Goal: Task Accomplishment & Management: Use online tool/utility

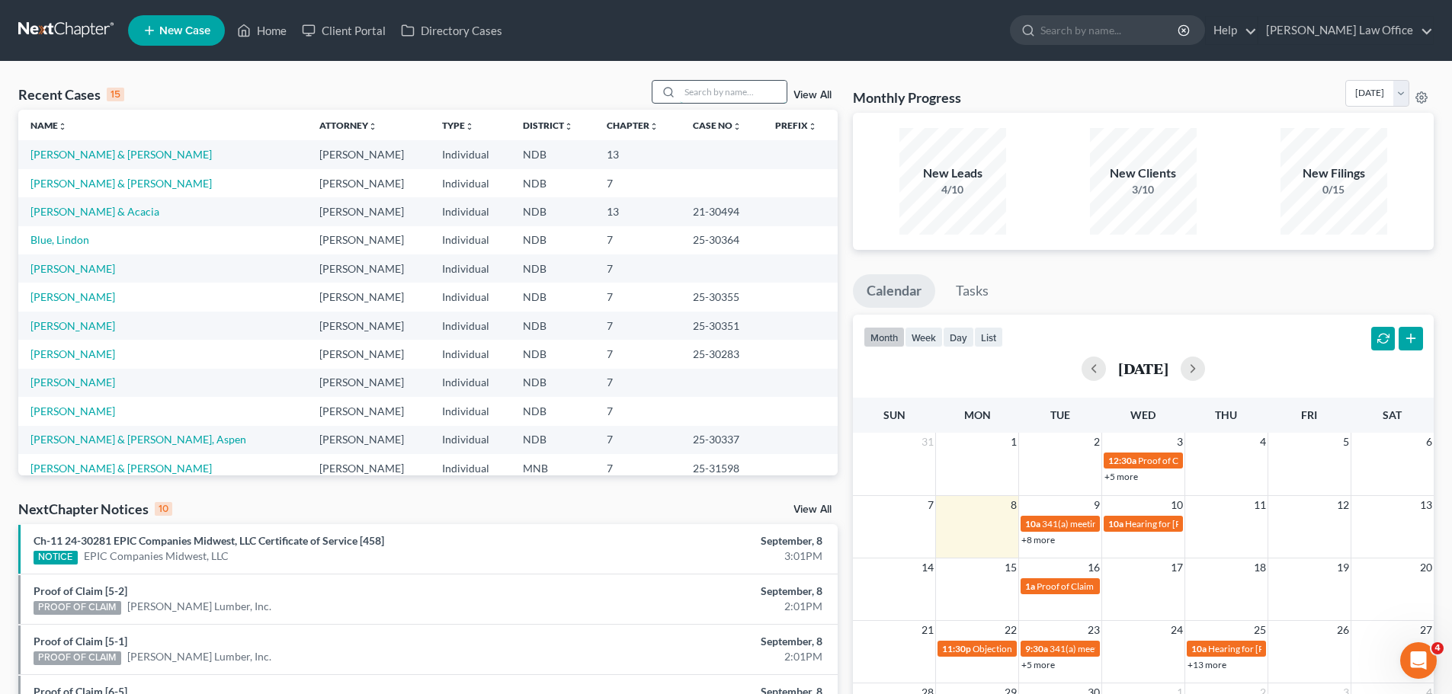
click at [696, 87] on input "search" at bounding box center [733, 92] width 107 height 22
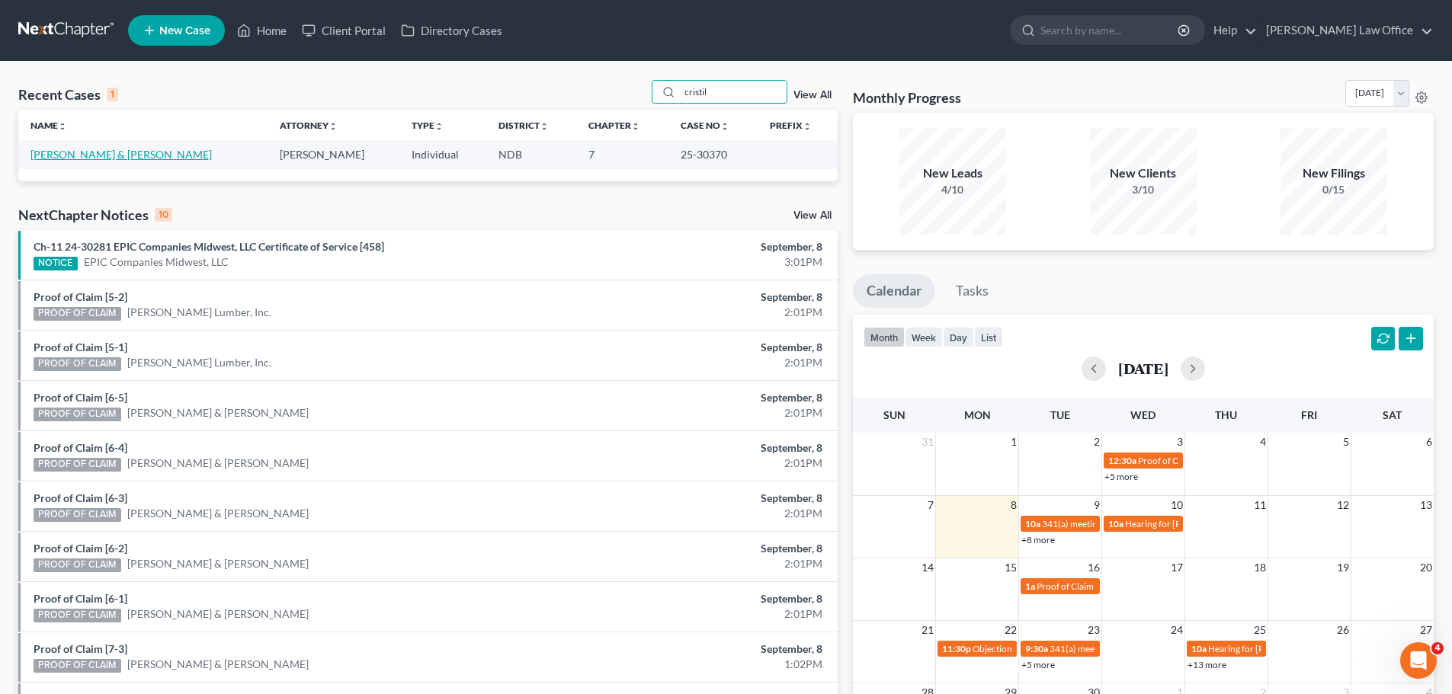
type input "cristil"
click at [111, 156] on link "[PERSON_NAME] & [PERSON_NAME]" at bounding box center [120, 154] width 181 height 13
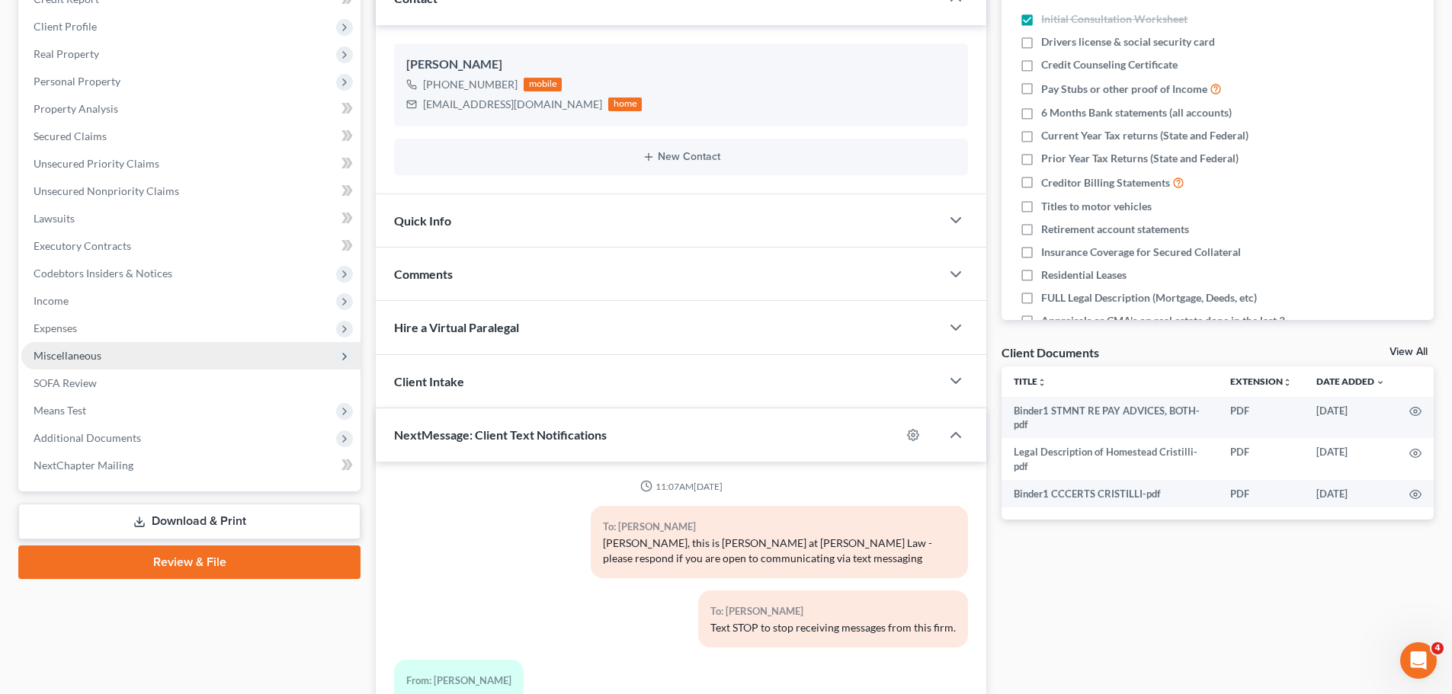
scroll to position [1811, 0]
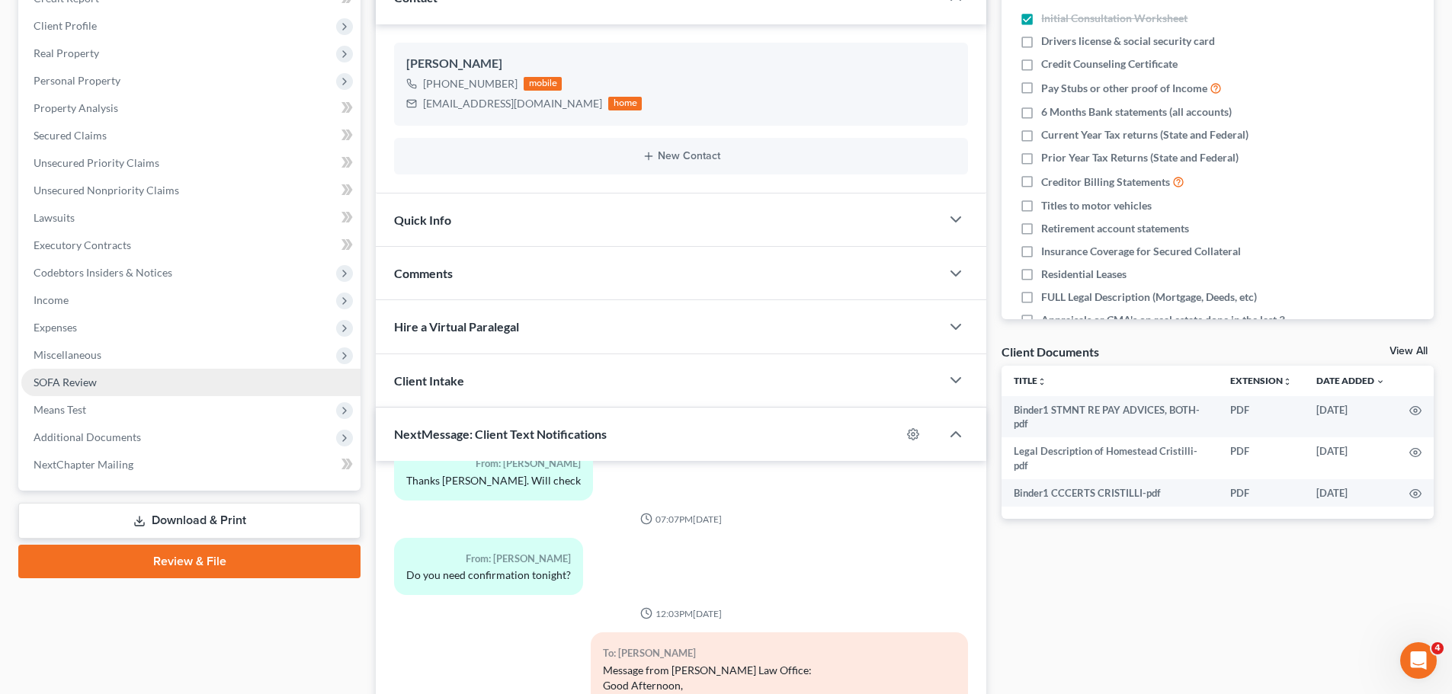
click at [87, 376] on span "SOFA Review" at bounding box center [65, 382] width 63 height 13
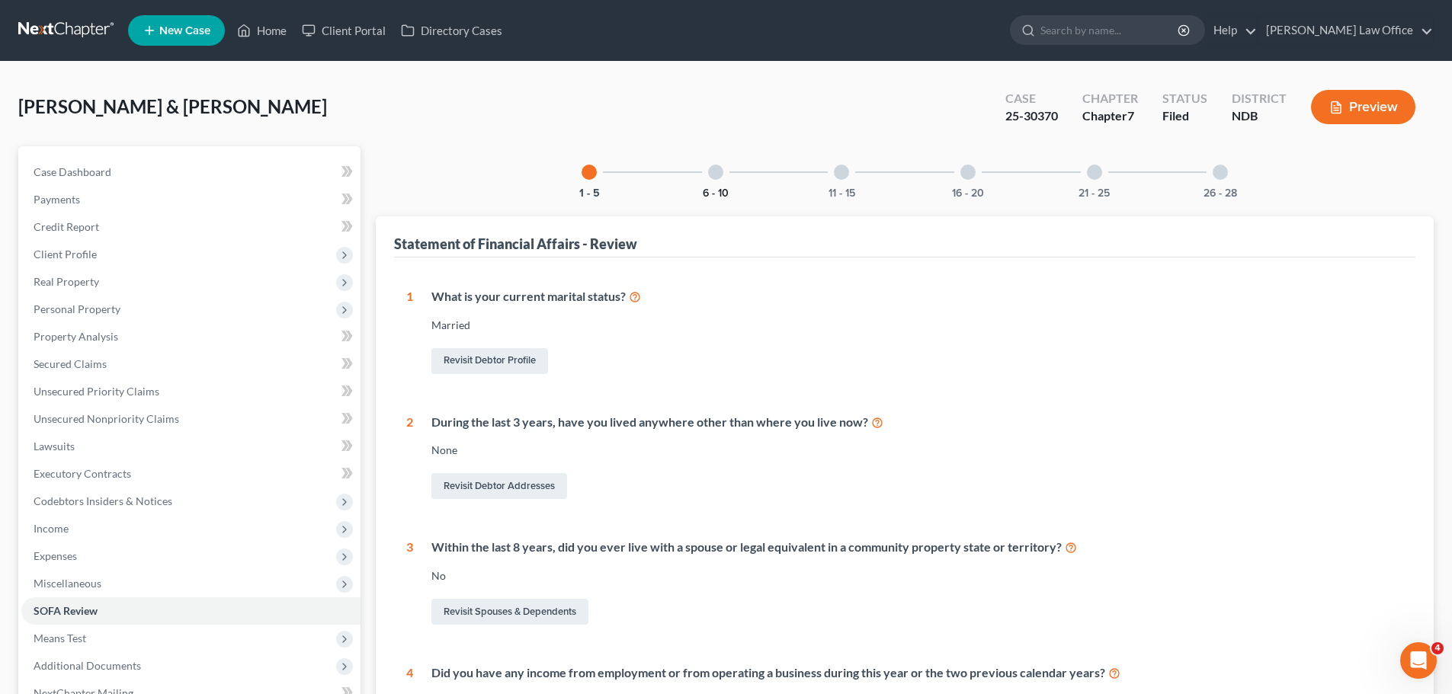
click at [719, 184] on div "6 - 10" at bounding box center [716, 172] width 52 height 52
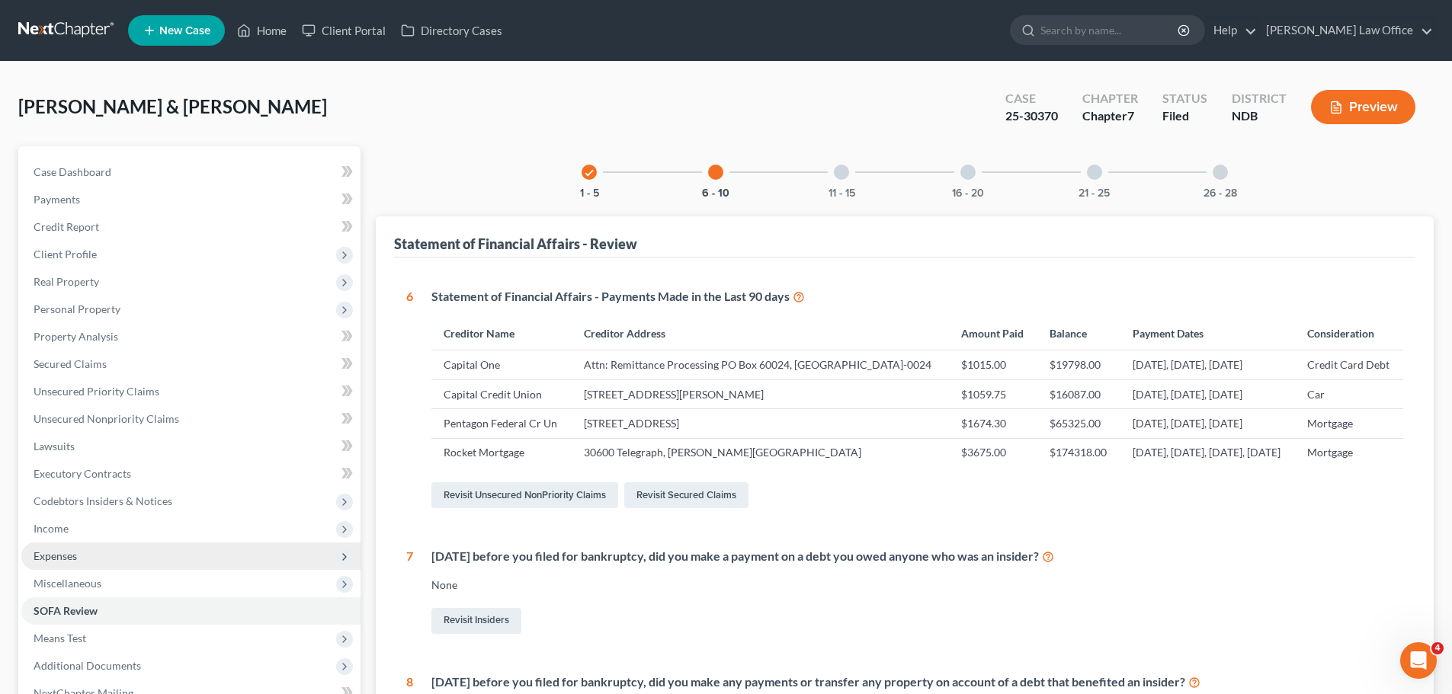
click at [58, 552] on span "Expenses" at bounding box center [55, 556] width 43 height 13
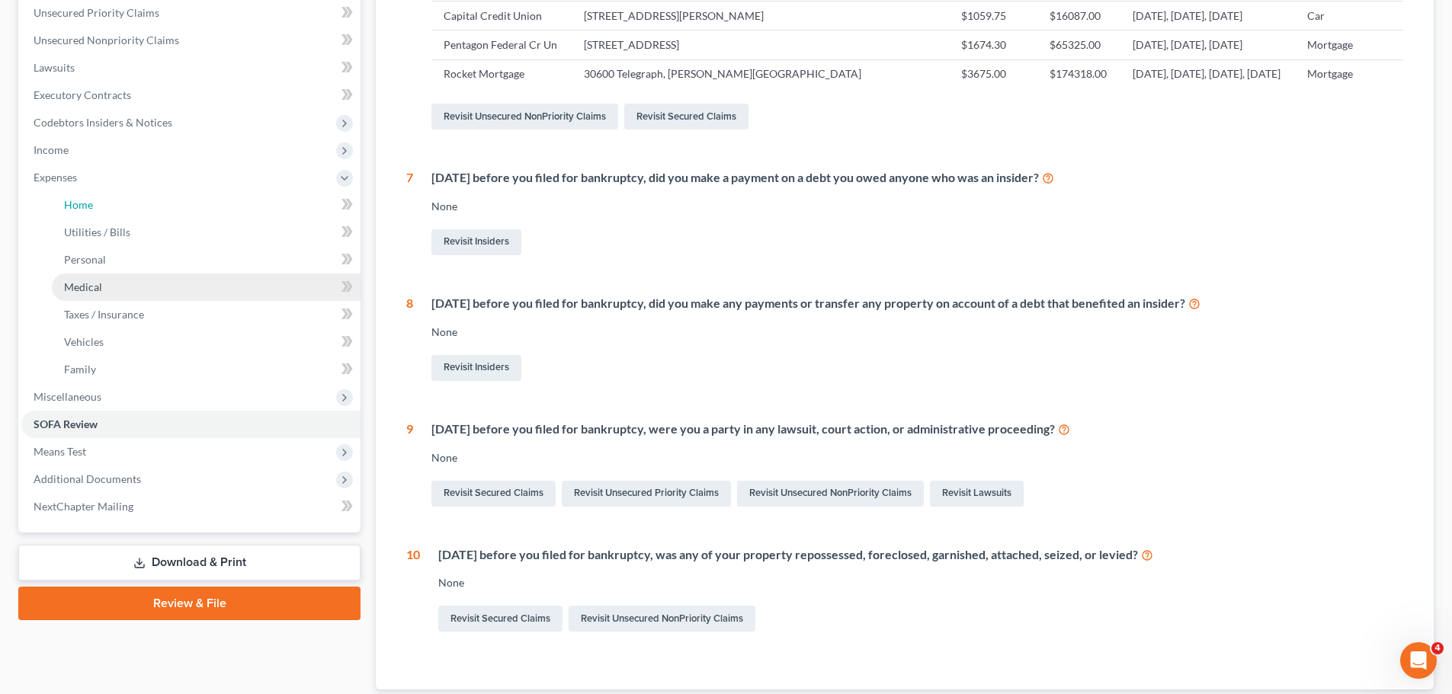
scroll to position [313, 0]
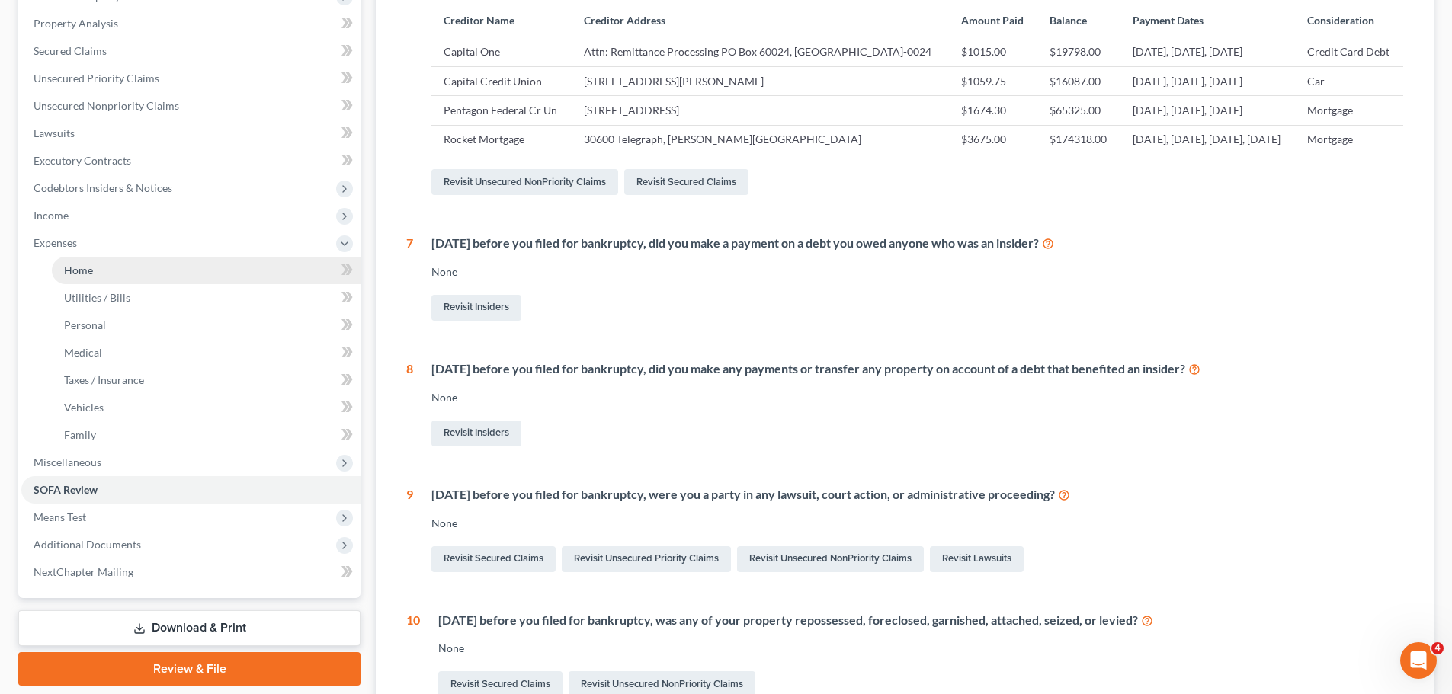
click at [81, 265] on span "Home" at bounding box center [78, 270] width 29 height 13
click at [81, 266] on span "Home" at bounding box center [78, 270] width 29 height 13
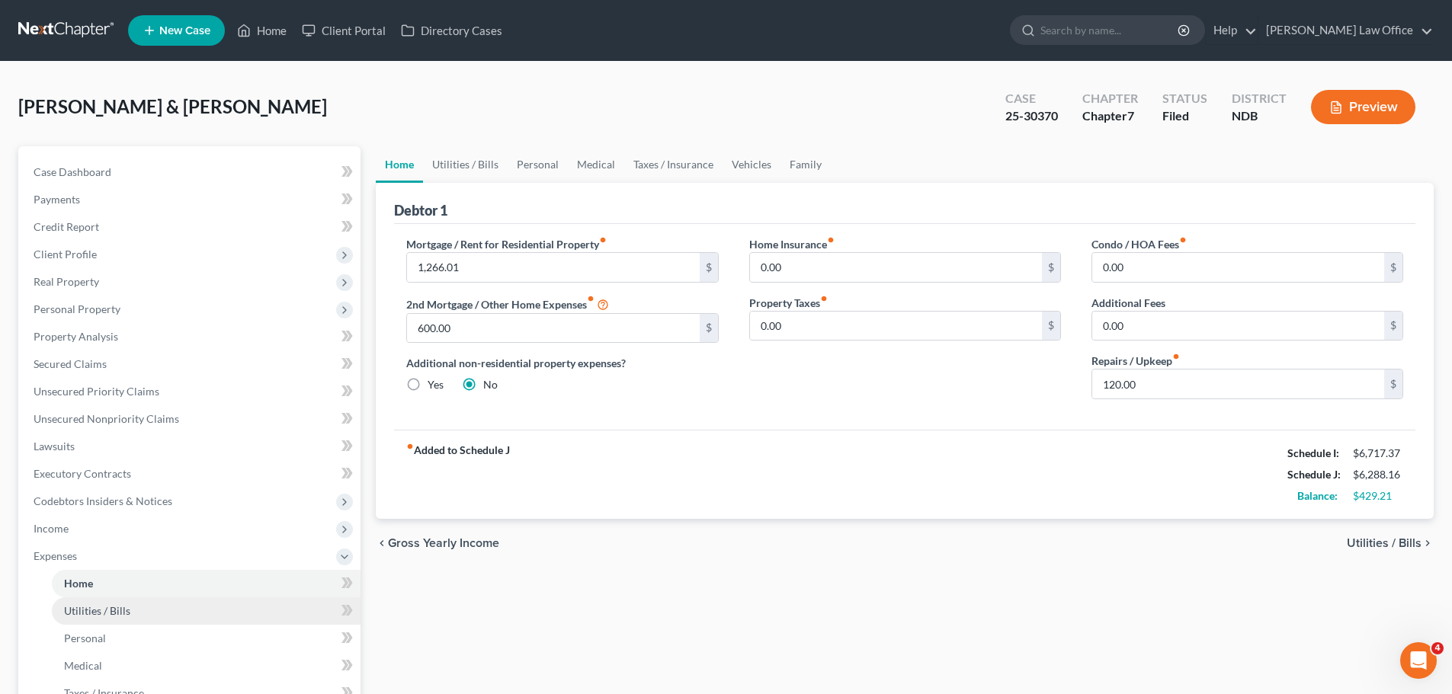
click at [88, 611] on span "Utilities / Bills" at bounding box center [97, 610] width 66 height 13
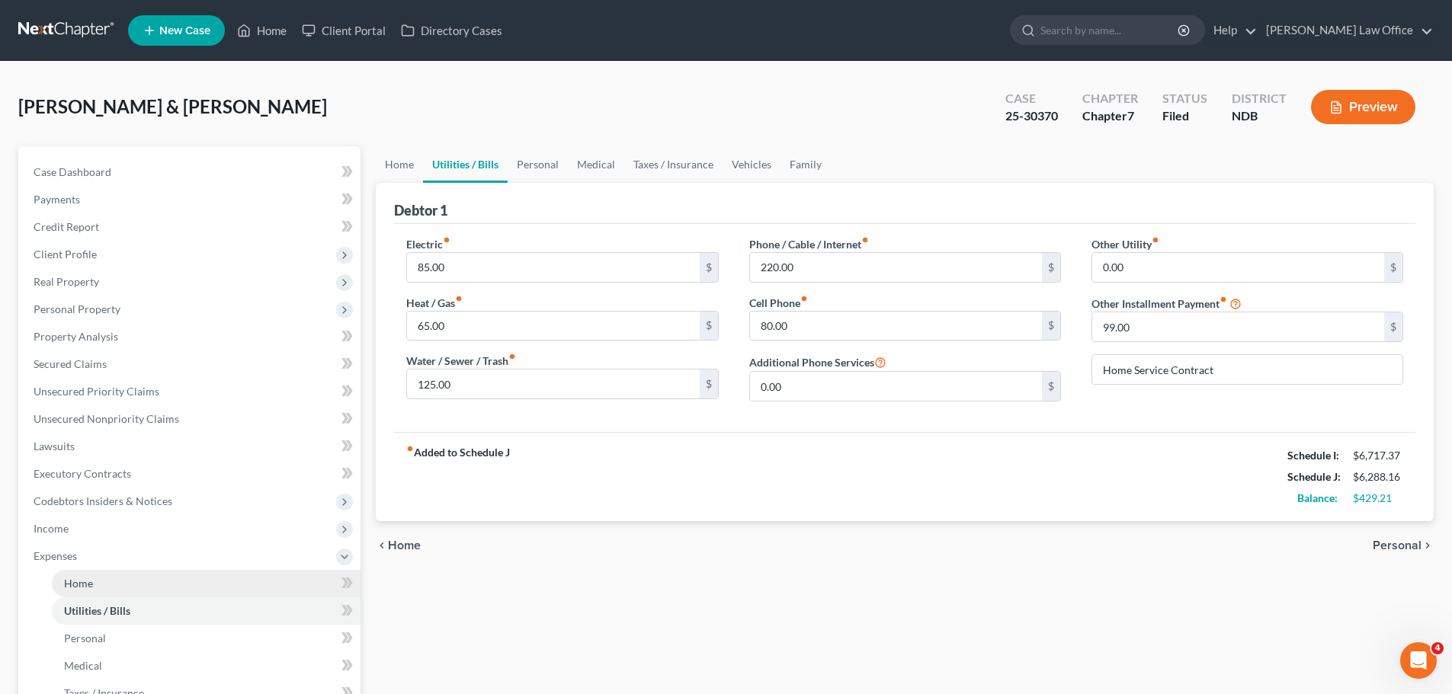
click at [89, 587] on span "Home" at bounding box center [78, 583] width 29 height 13
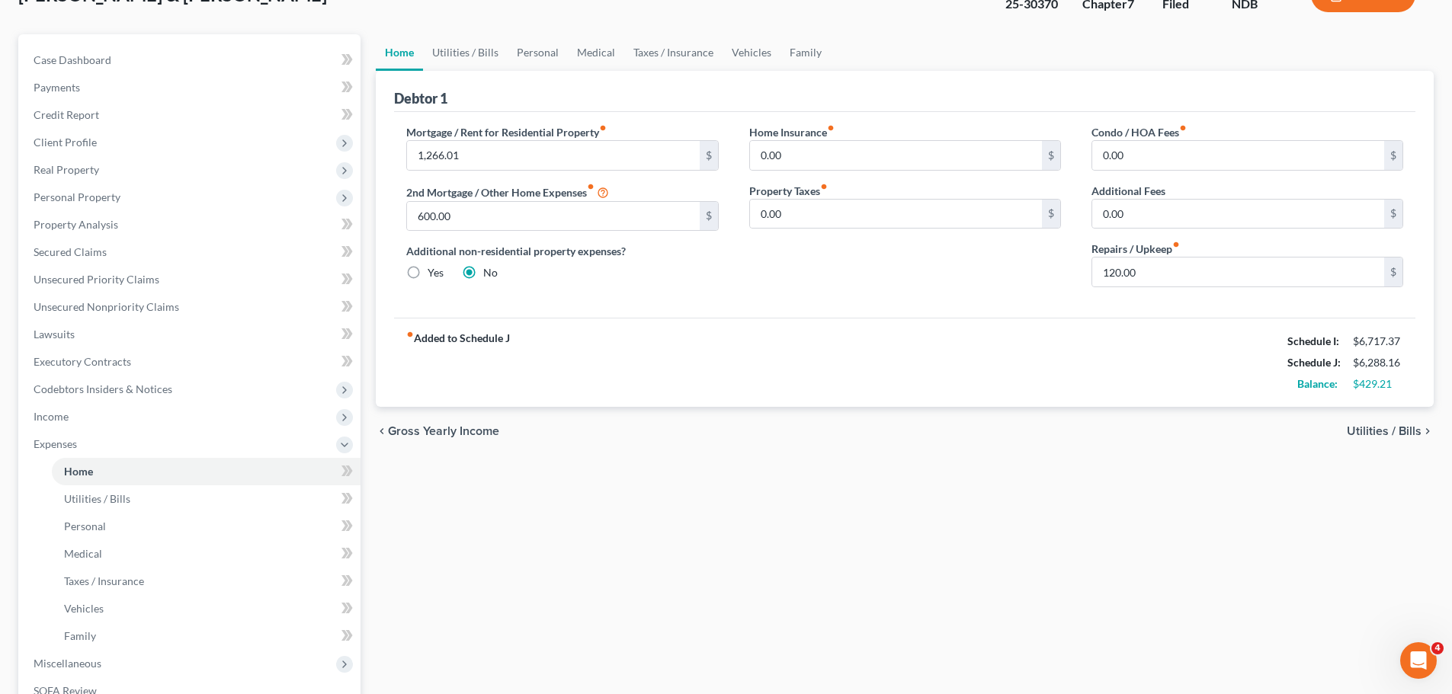
scroll to position [76, 0]
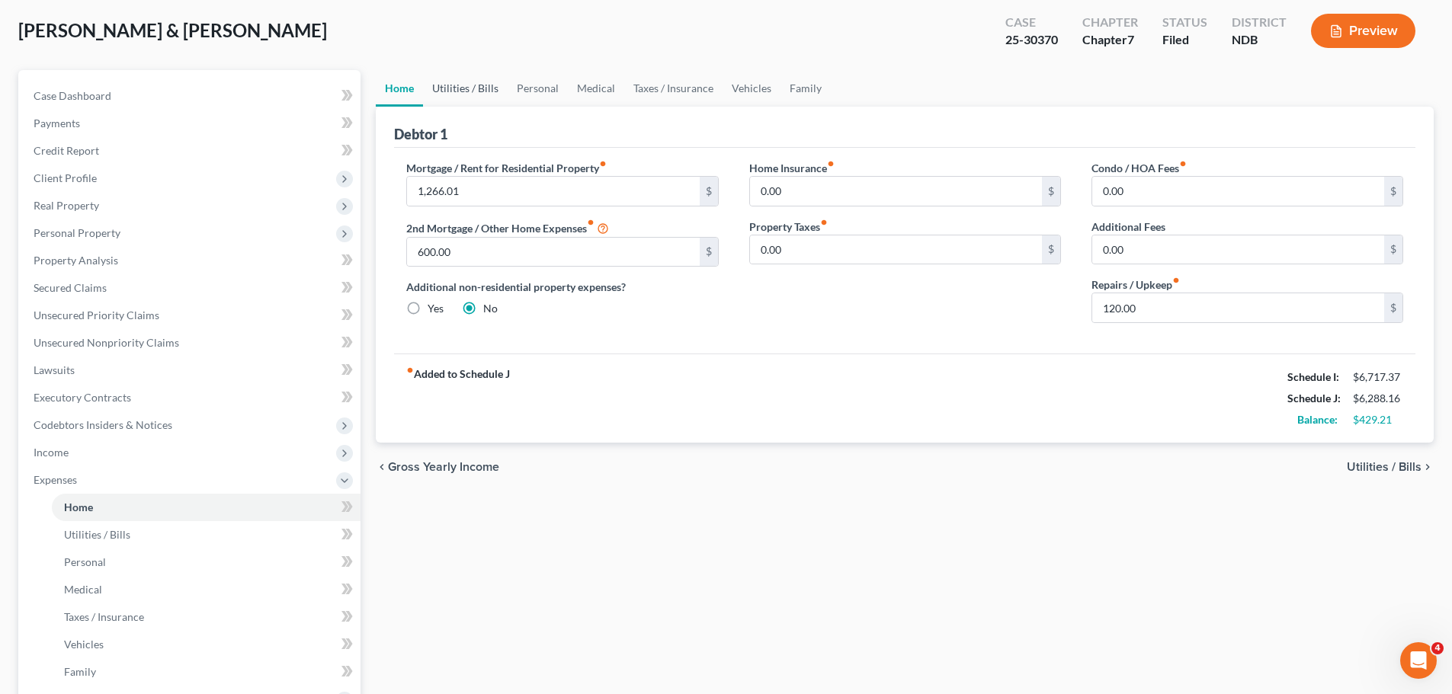
click at [470, 89] on link "Utilities / Bills" at bounding box center [465, 88] width 85 height 37
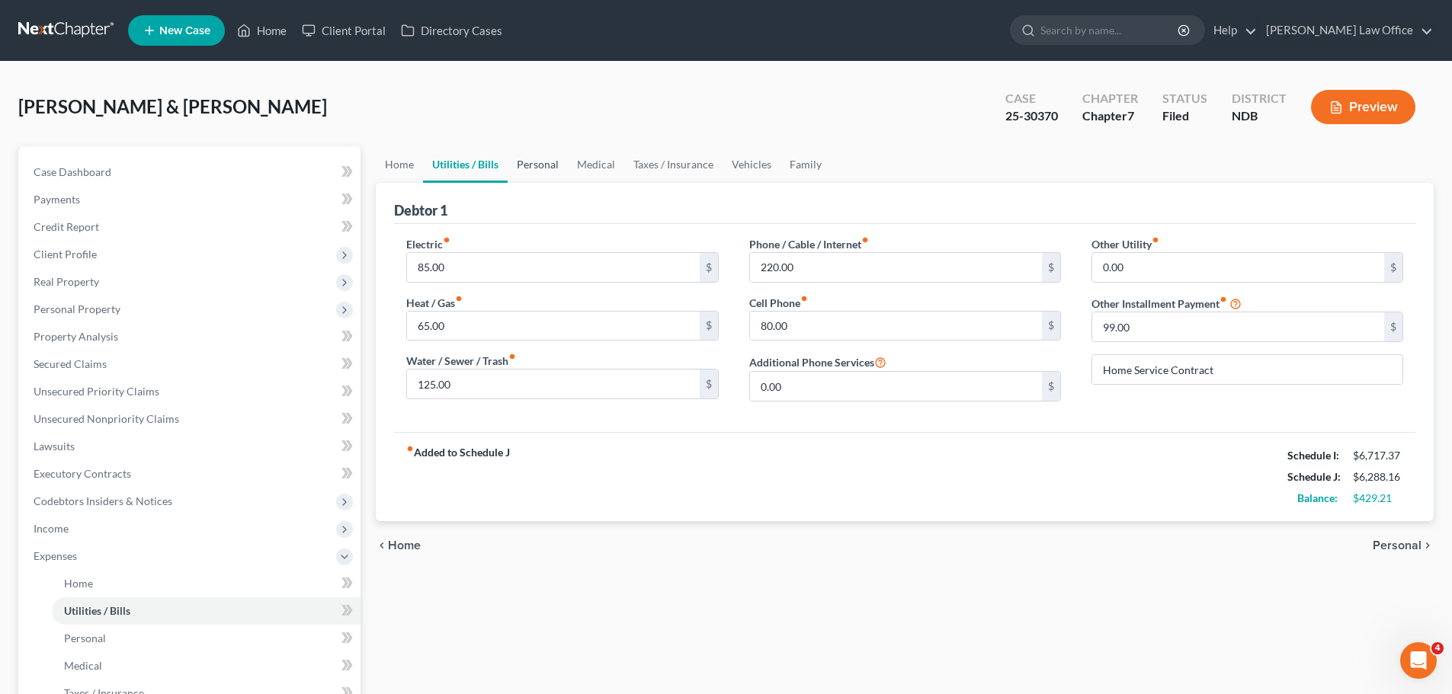
click at [529, 165] on link "Personal" at bounding box center [538, 164] width 60 height 37
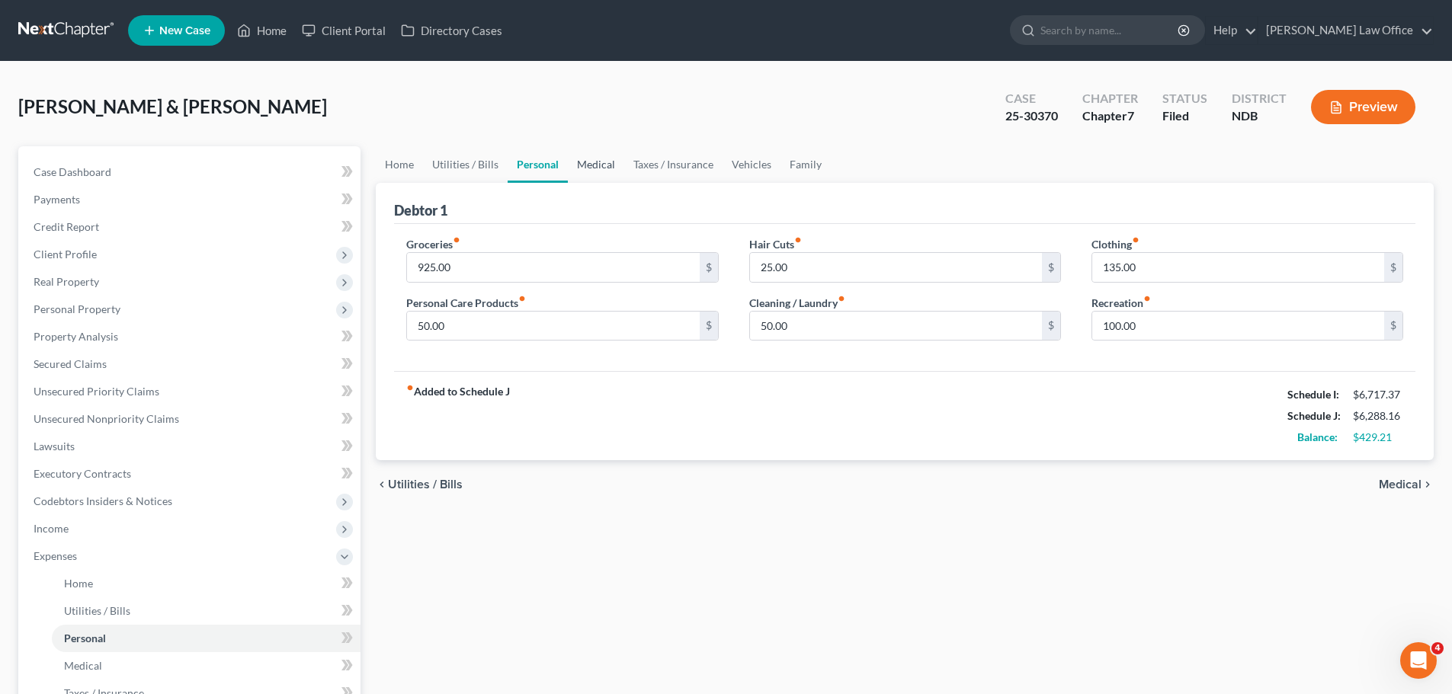
click at [599, 164] on link "Medical" at bounding box center [596, 164] width 56 height 37
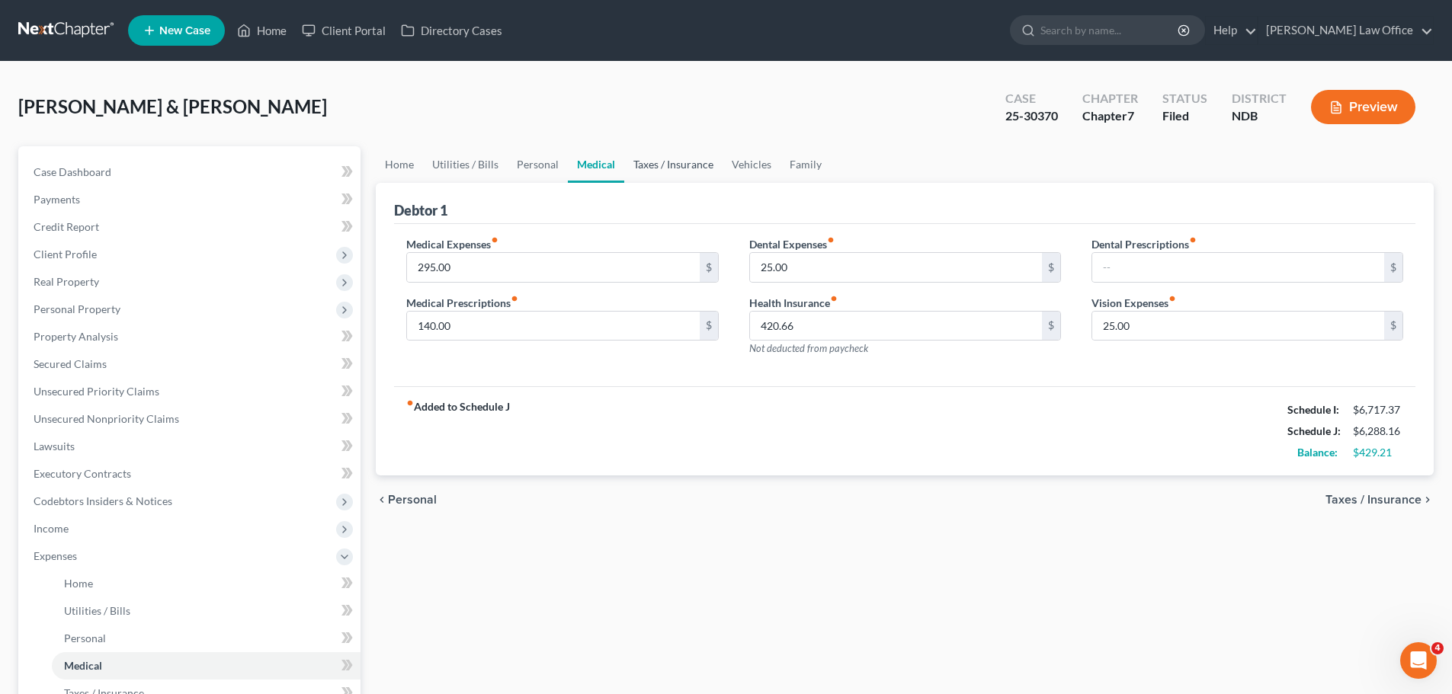
click at [665, 167] on link "Taxes / Insurance" at bounding box center [673, 164] width 98 height 37
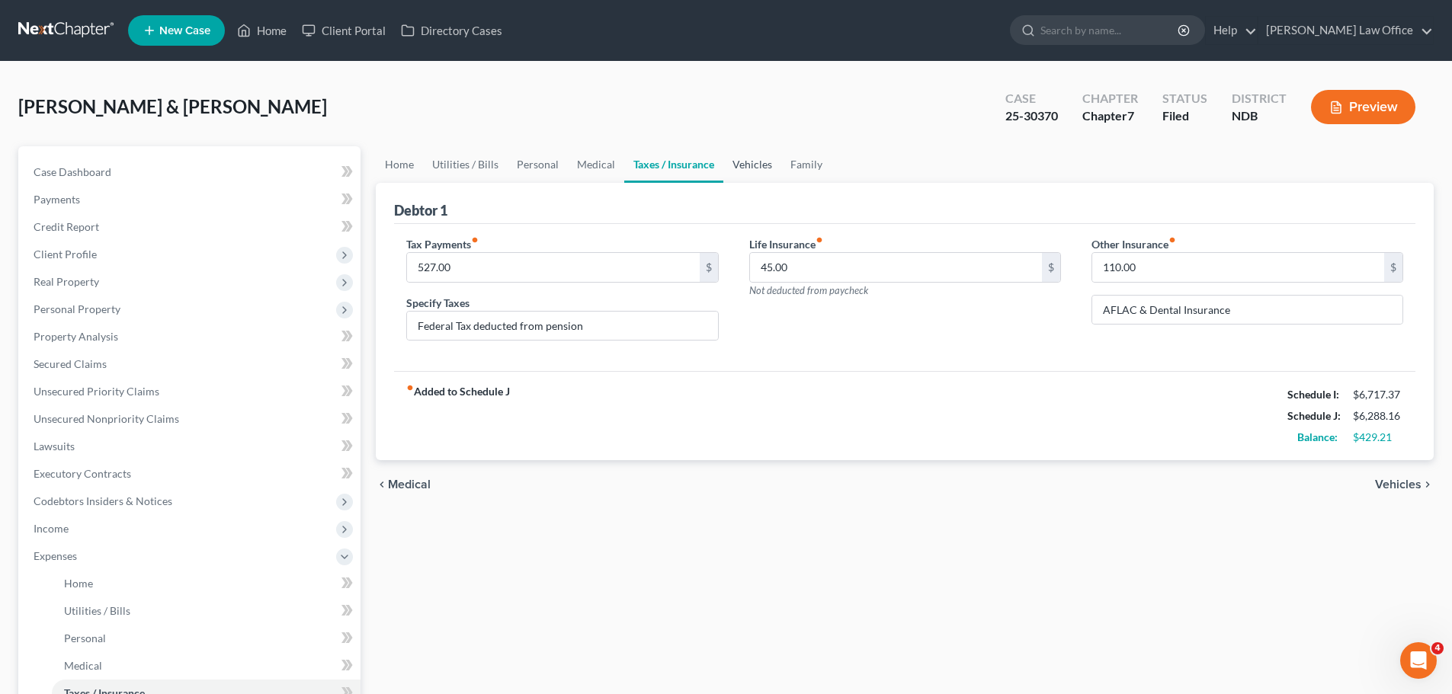
click at [747, 159] on link "Vehicles" at bounding box center [752, 164] width 58 height 37
